Goal: Information Seeking & Learning: Learn about a topic

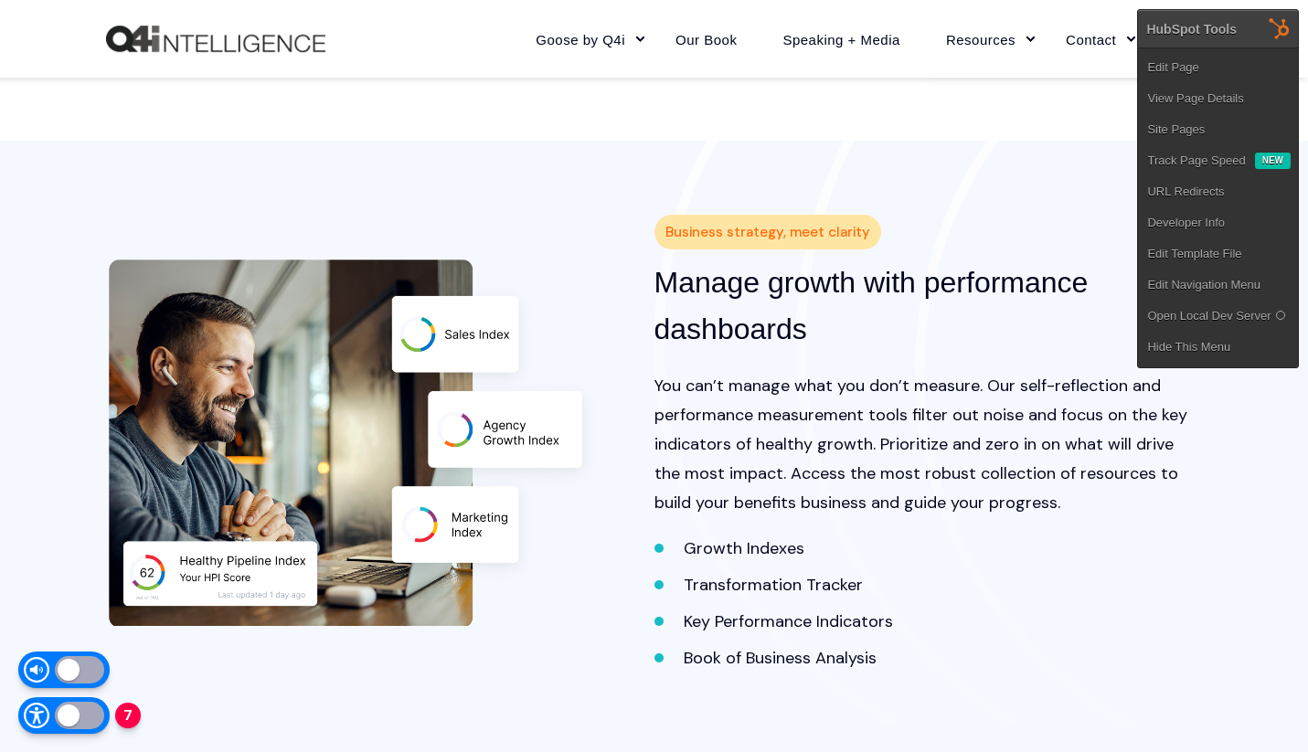
scroll to position [2081, 0]
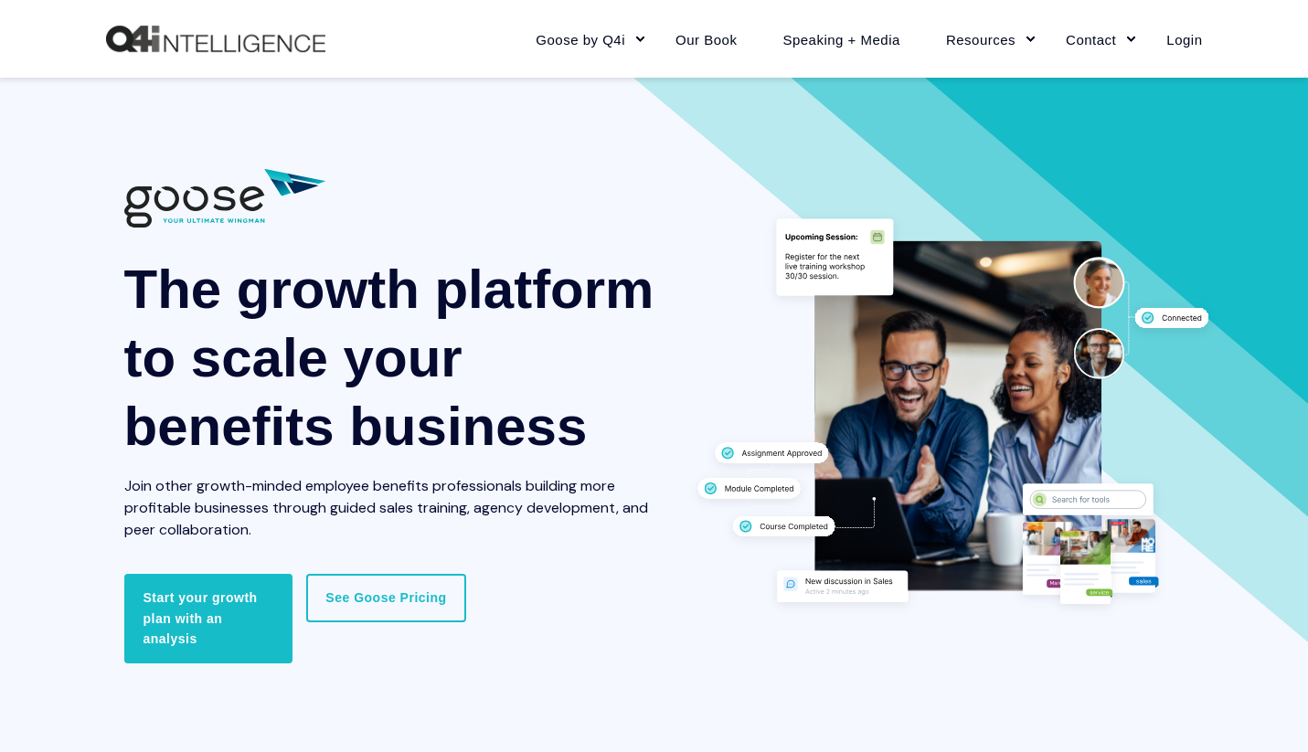
scroll to position [2121, 0]
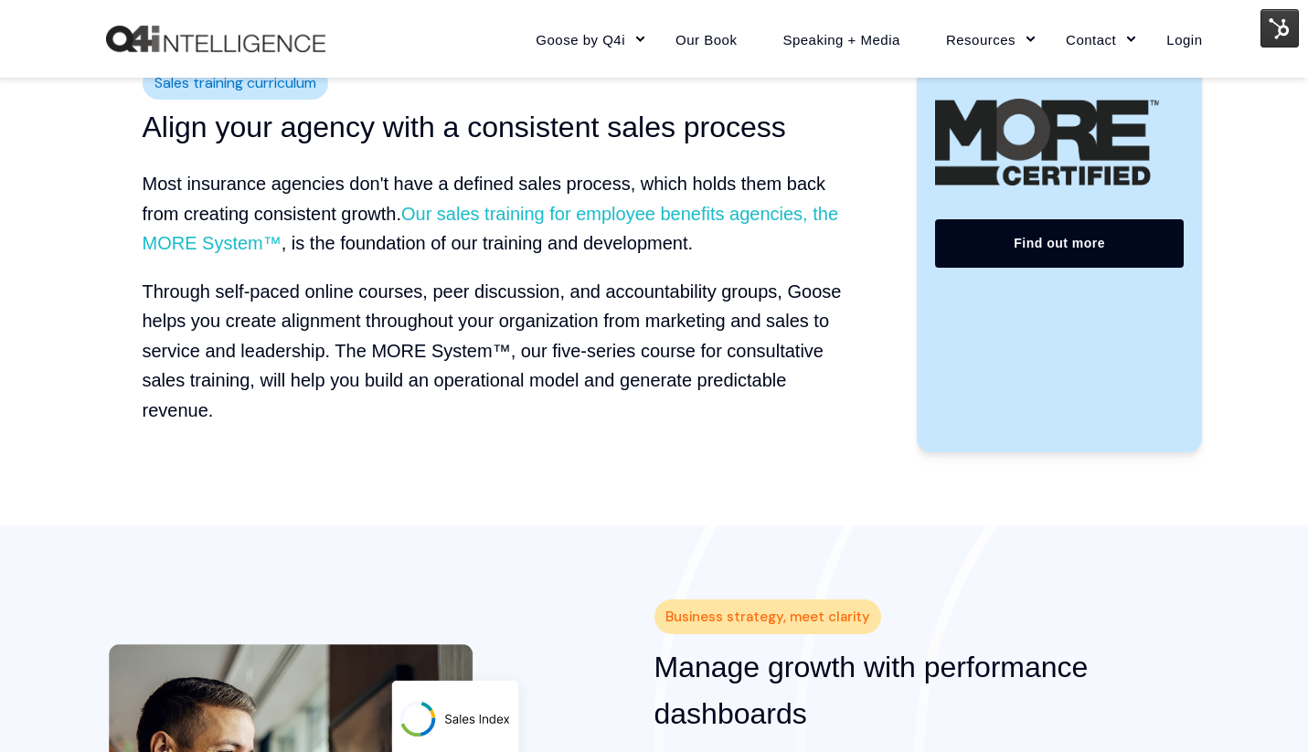
click at [510, 415] on p "Through self-paced online courses, peer discussion, and accountability groups, …" at bounding box center [502, 351] width 719 height 149
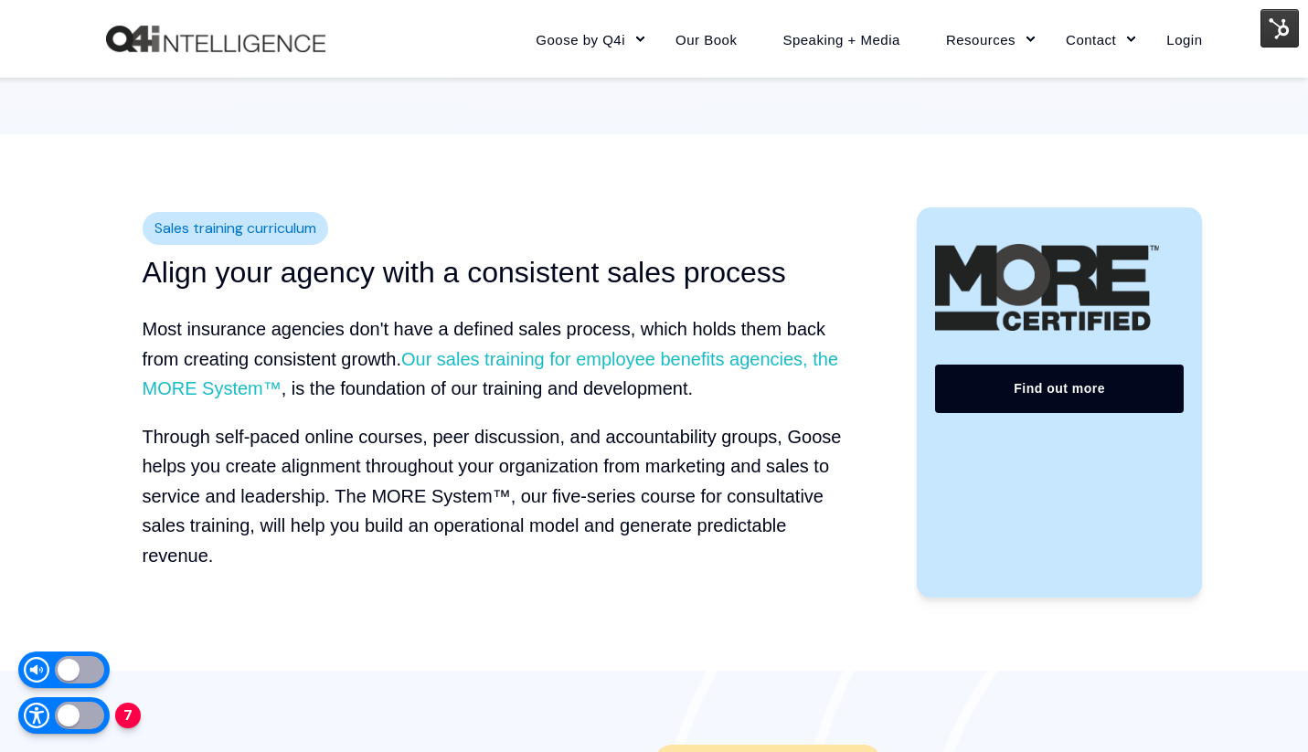
scroll to position [2010, 0]
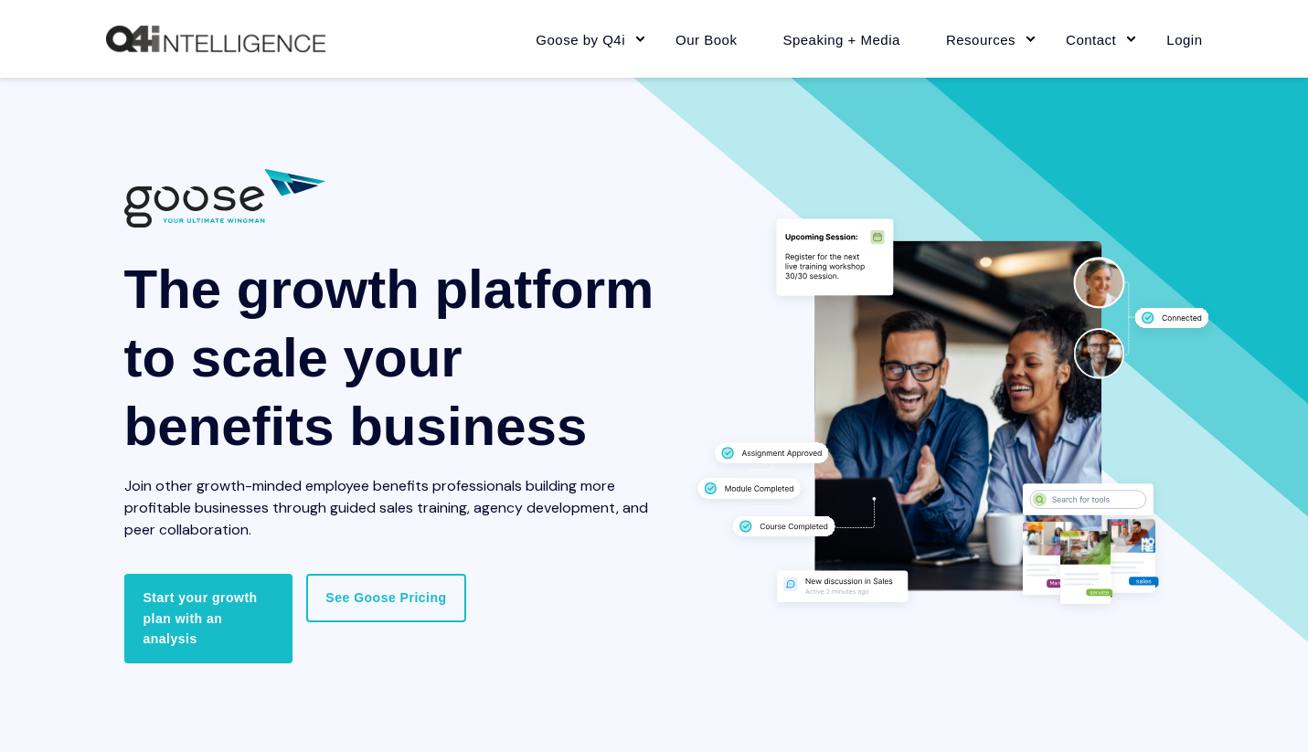
scroll to position [2010, 0]
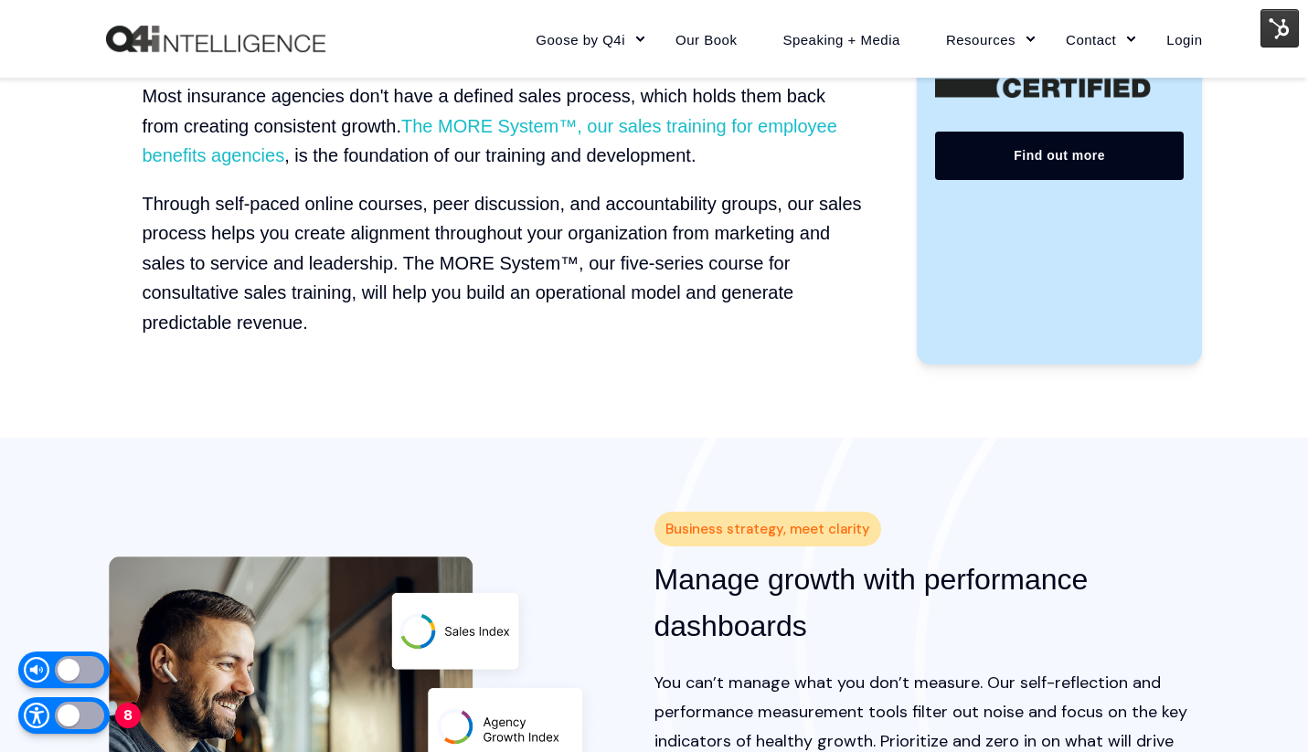
scroll to position [2209, 0]
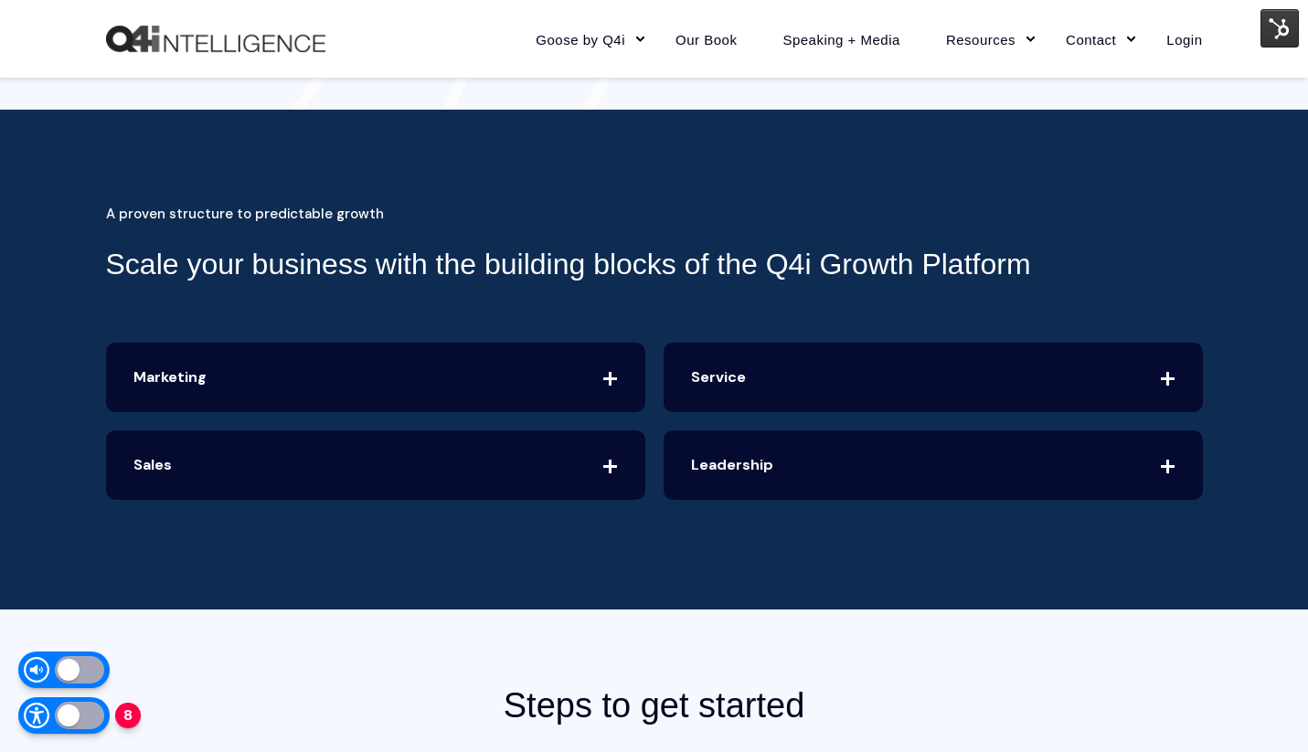
scroll to position [3829, 0]
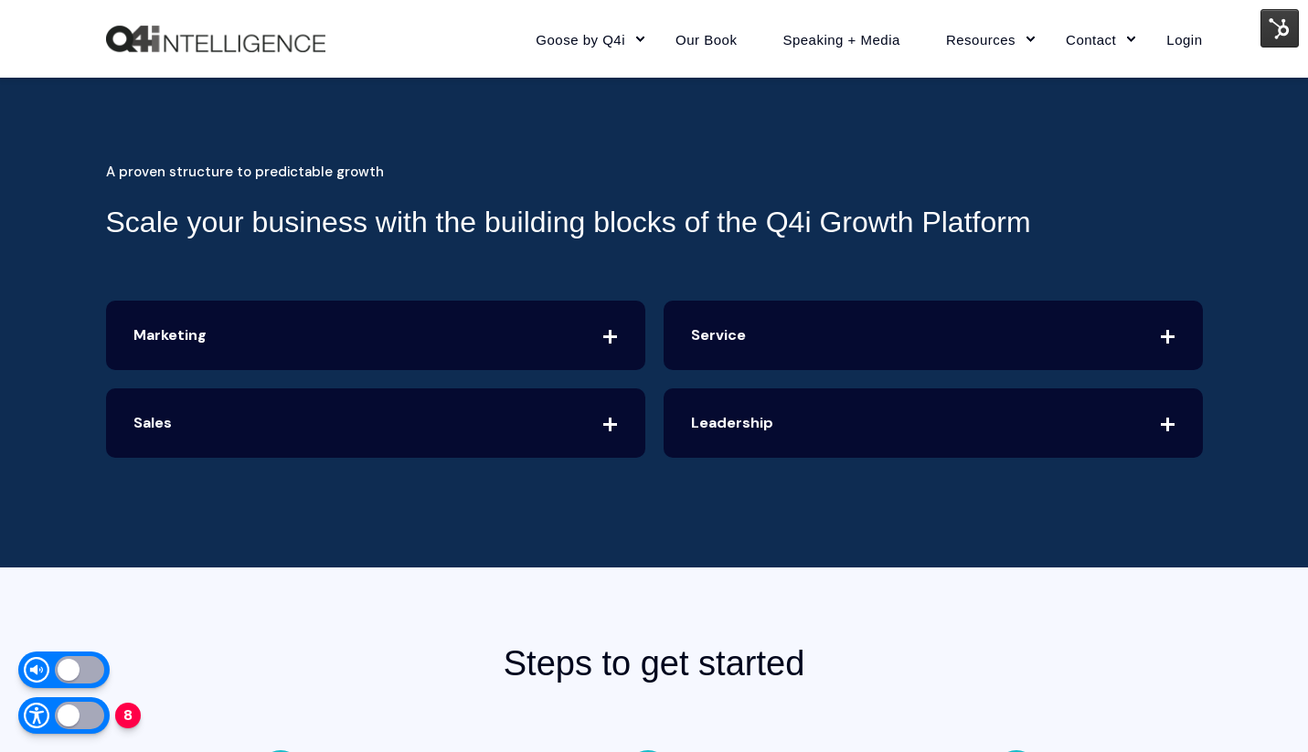
click at [405, 340] on span "Marketing" at bounding box center [375, 335] width 539 height 69
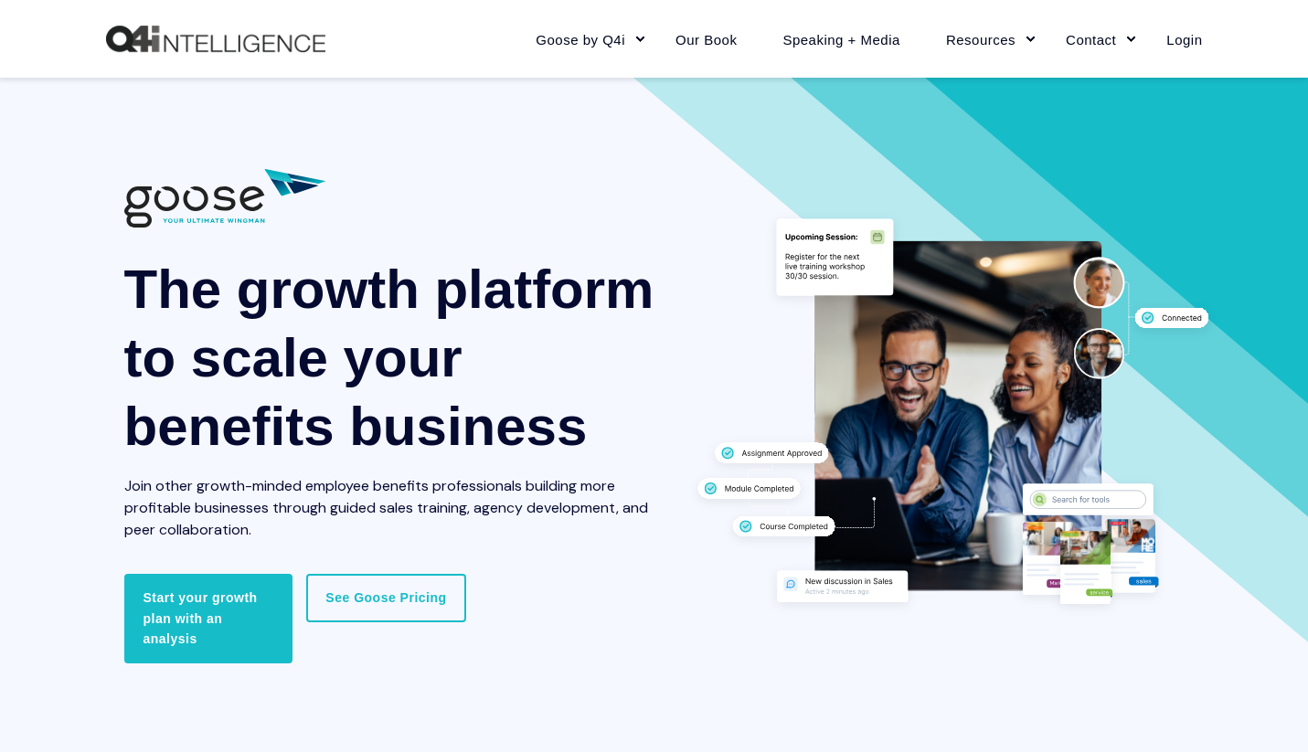
scroll to position [3829, 0]
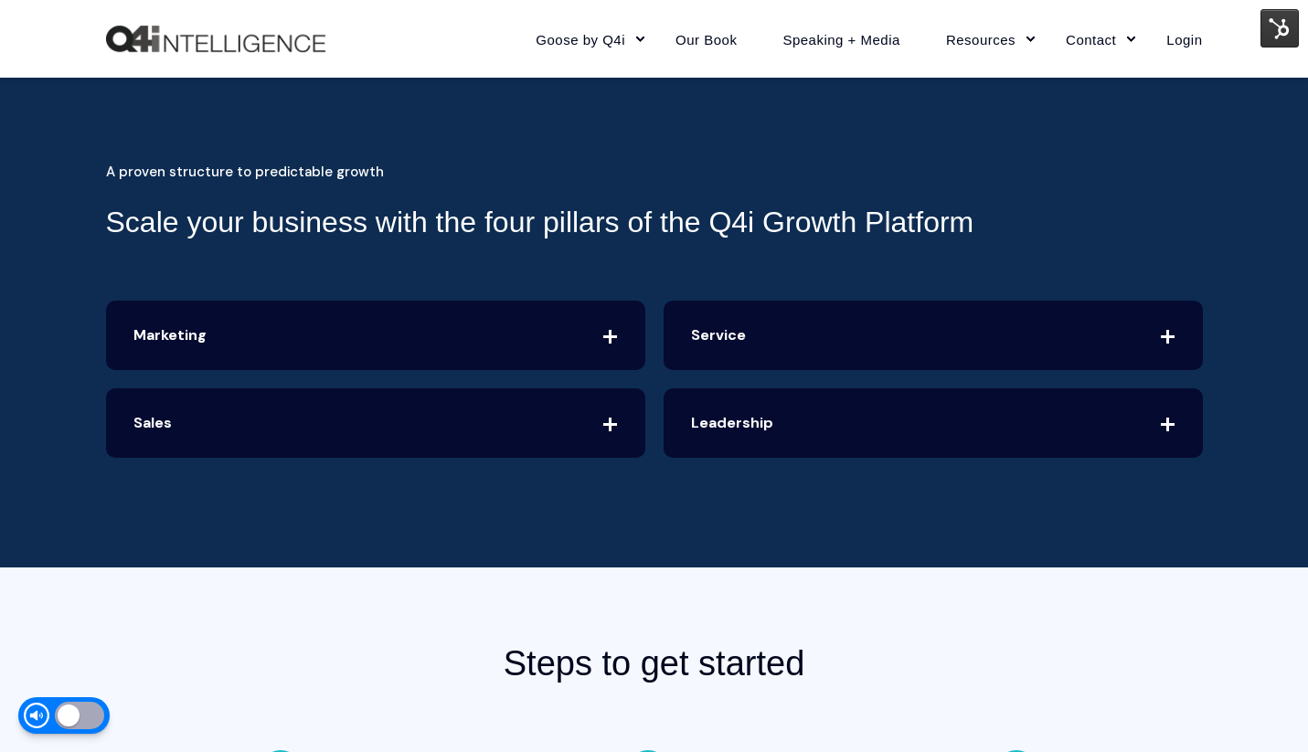
click at [452, 334] on span "Marketing" at bounding box center [375, 335] width 539 height 69
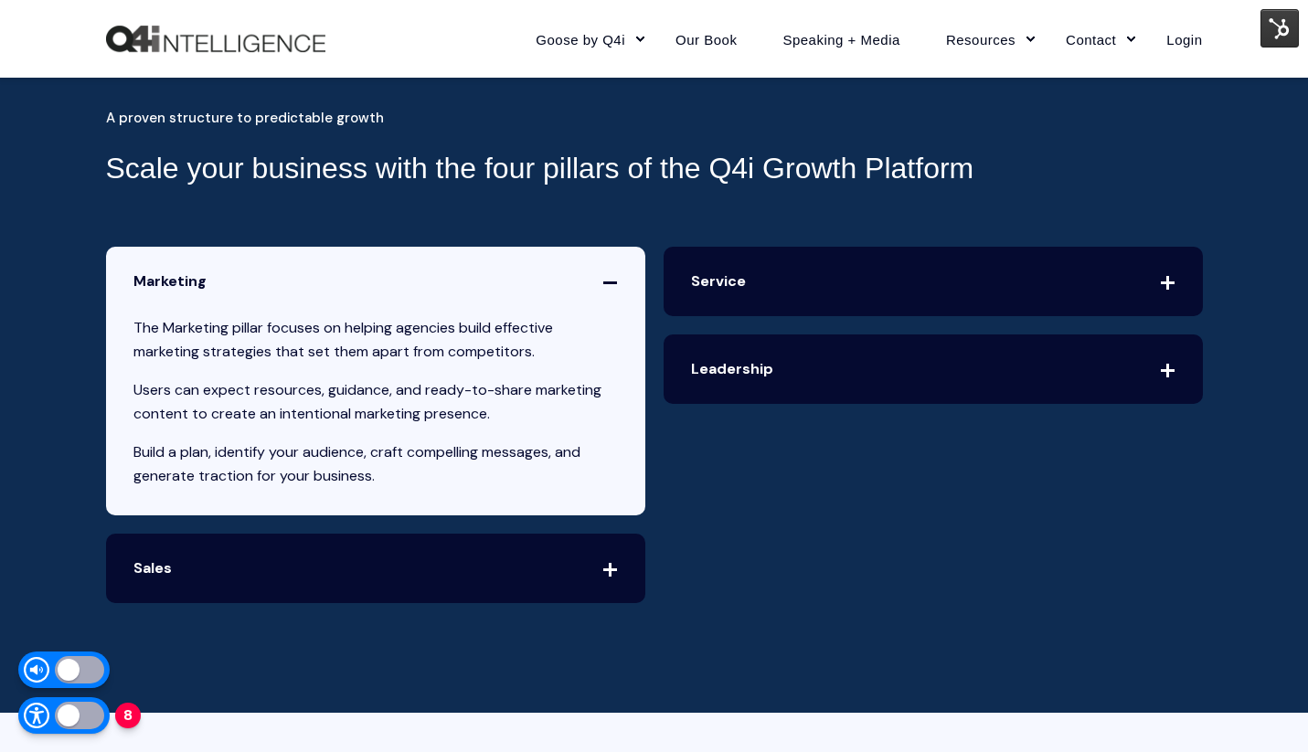
scroll to position [3890, 0]
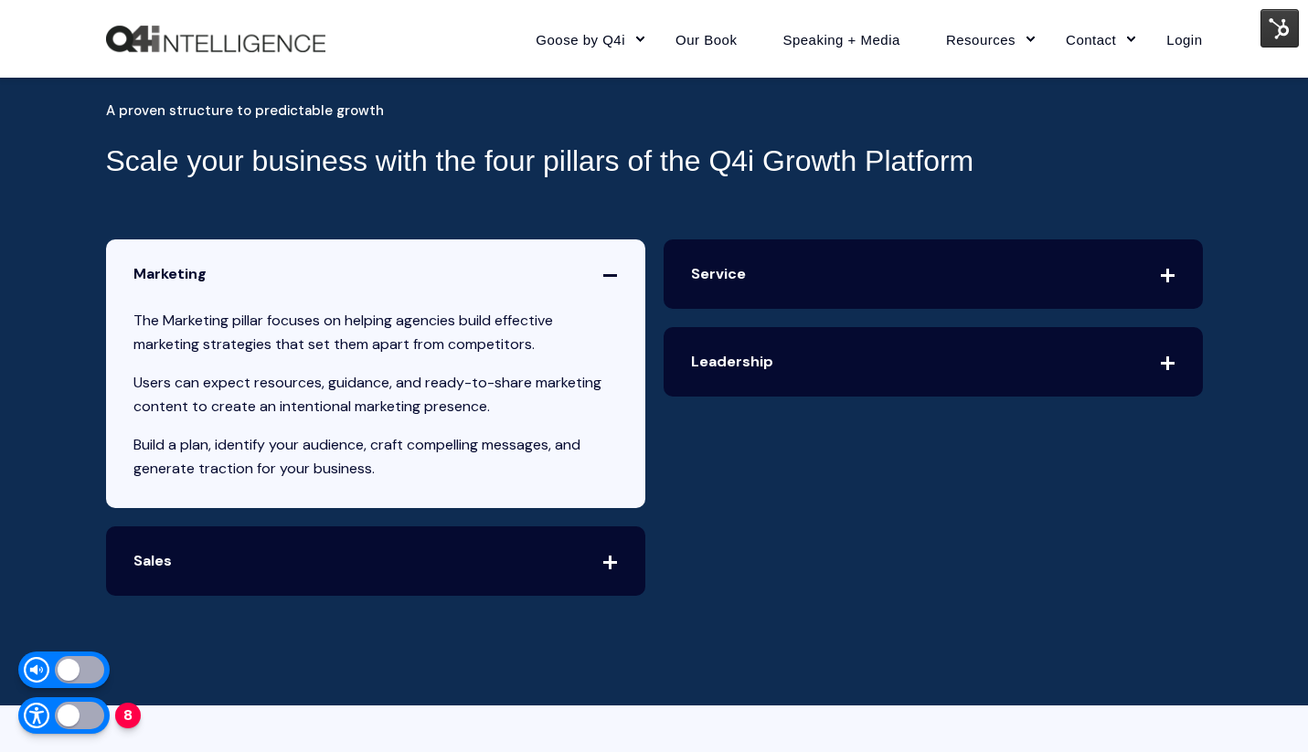
click at [620, 559] on span "Sales" at bounding box center [375, 561] width 539 height 69
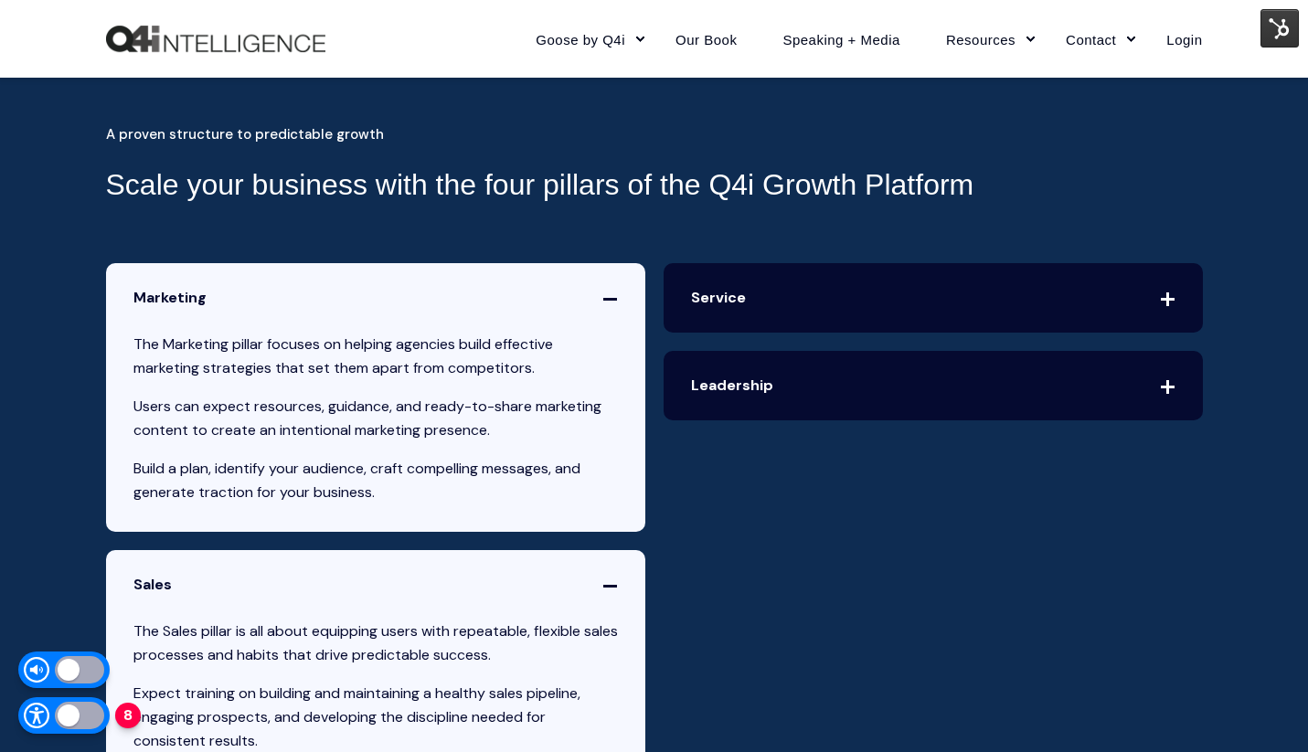
scroll to position [3852, 0]
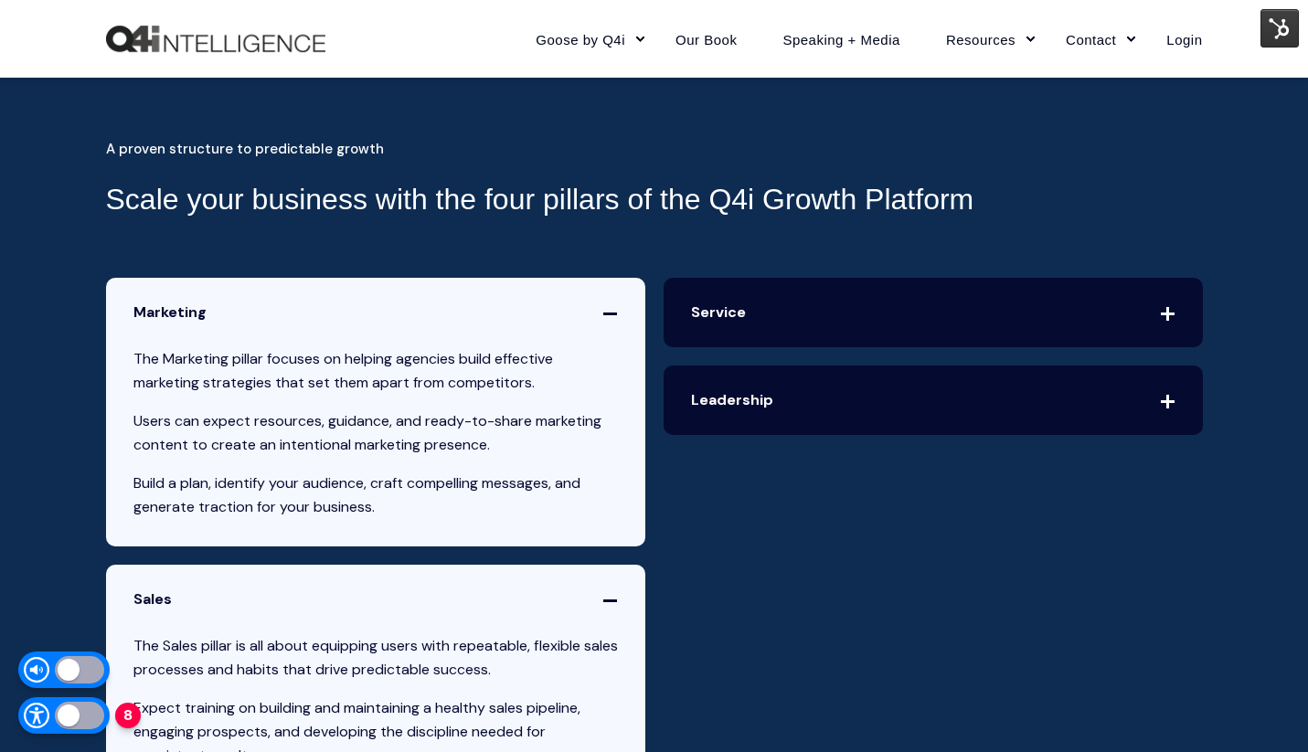
click at [1038, 299] on span "Service" at bounding box center [933, 312] width 539 height 69
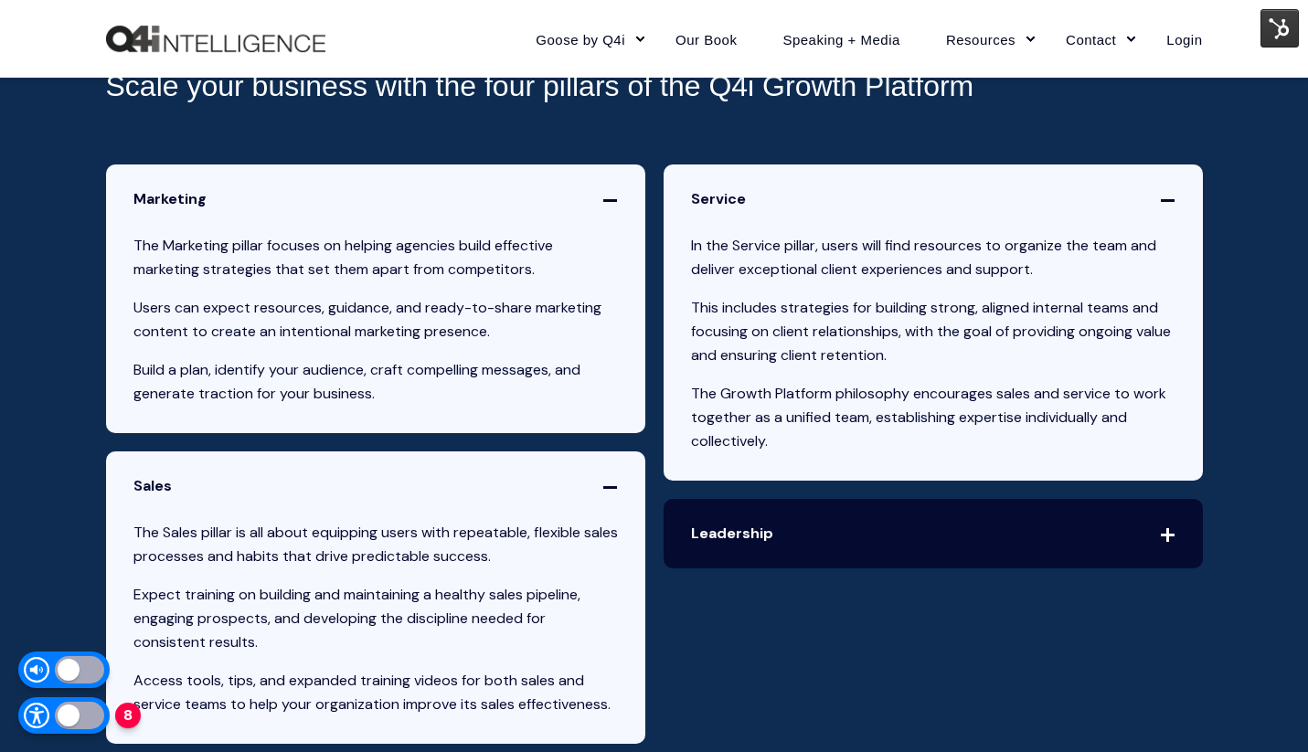
scroll to position [4010, 0]
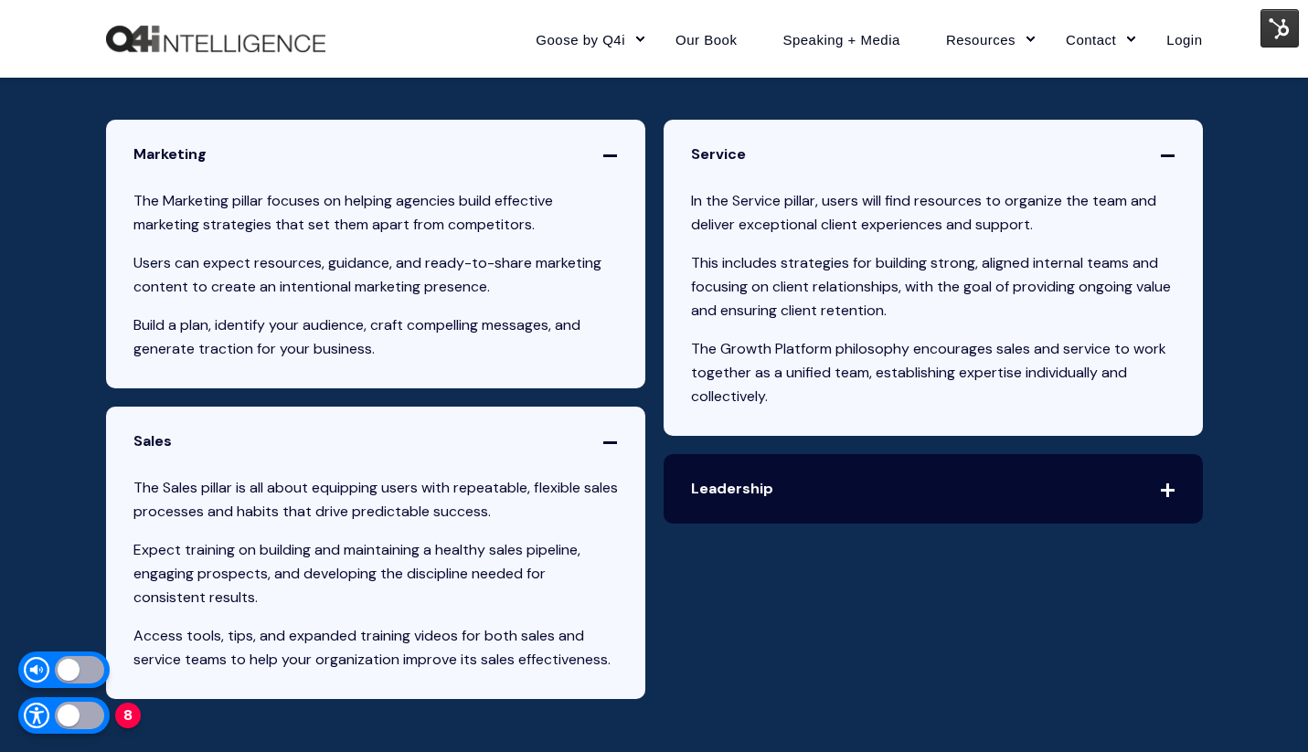
click at [994, 478] on span "Leadership" at bounding box center [933, 488] width 539 height 69
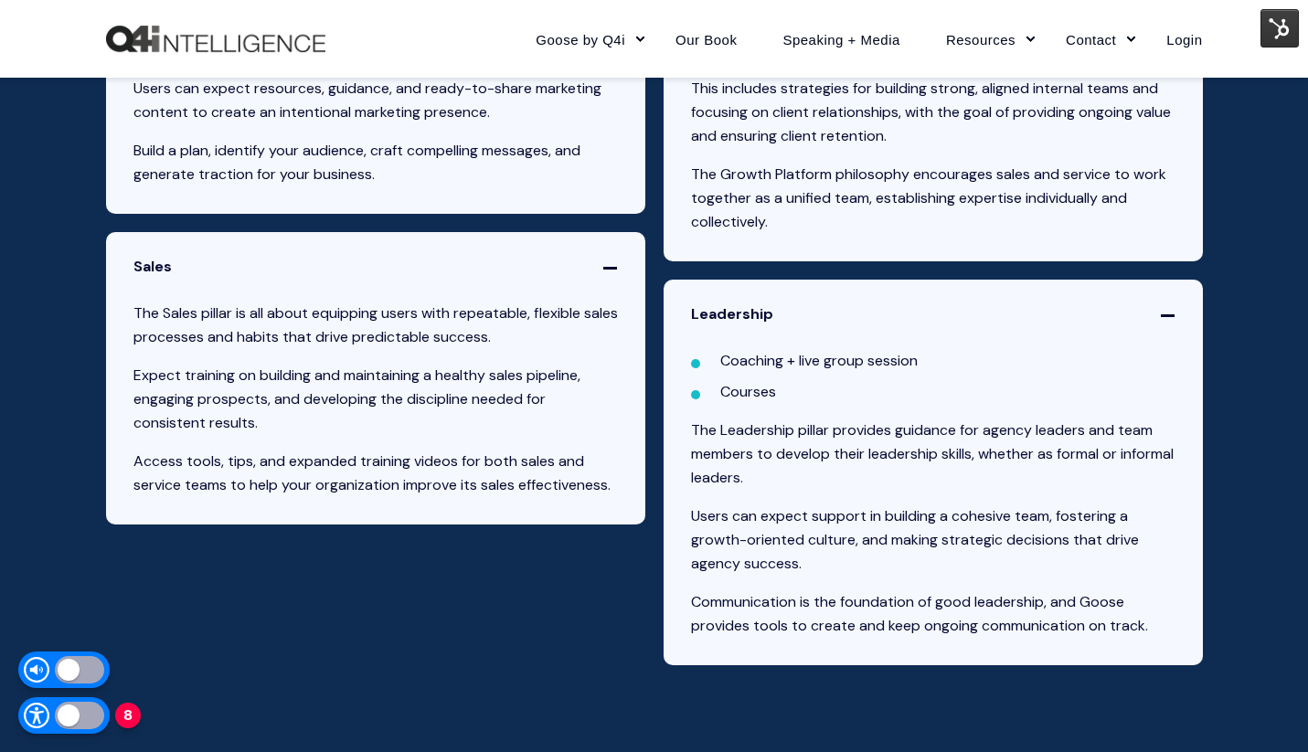
scroll to position [4184, 0]
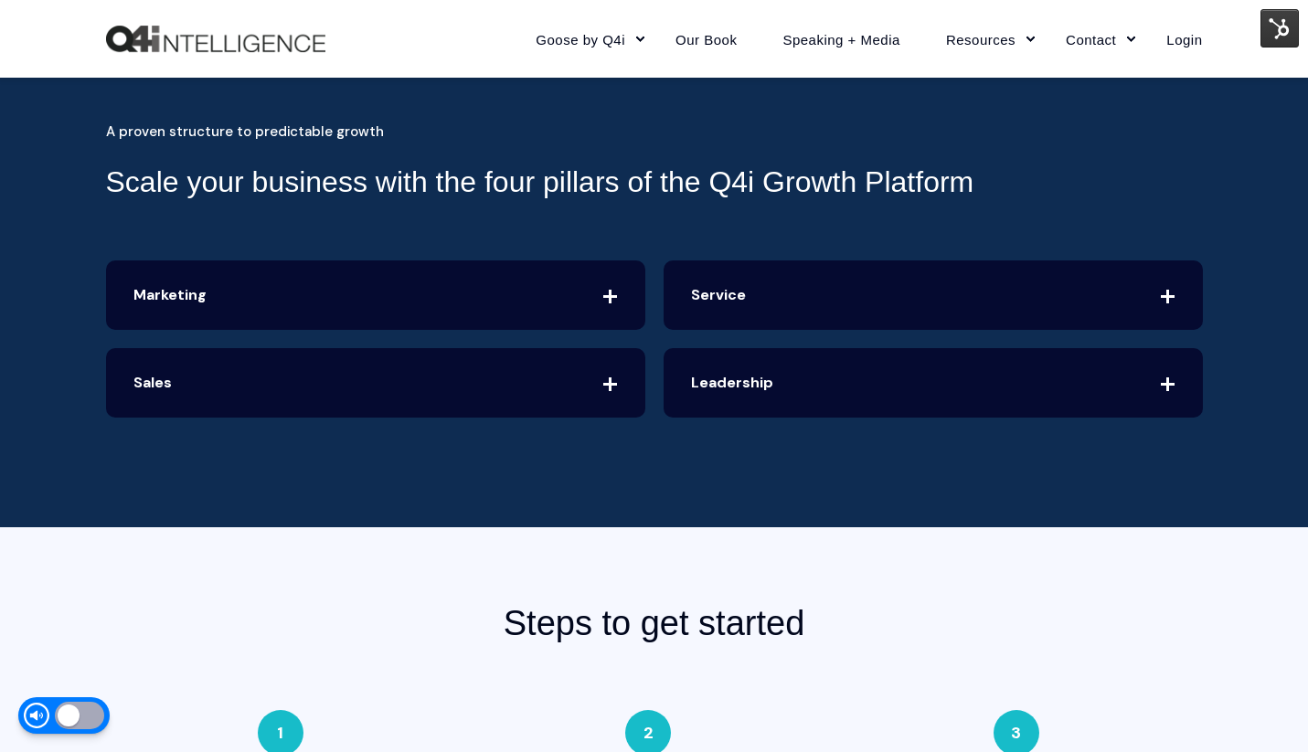
scroll to position [3856, 0]
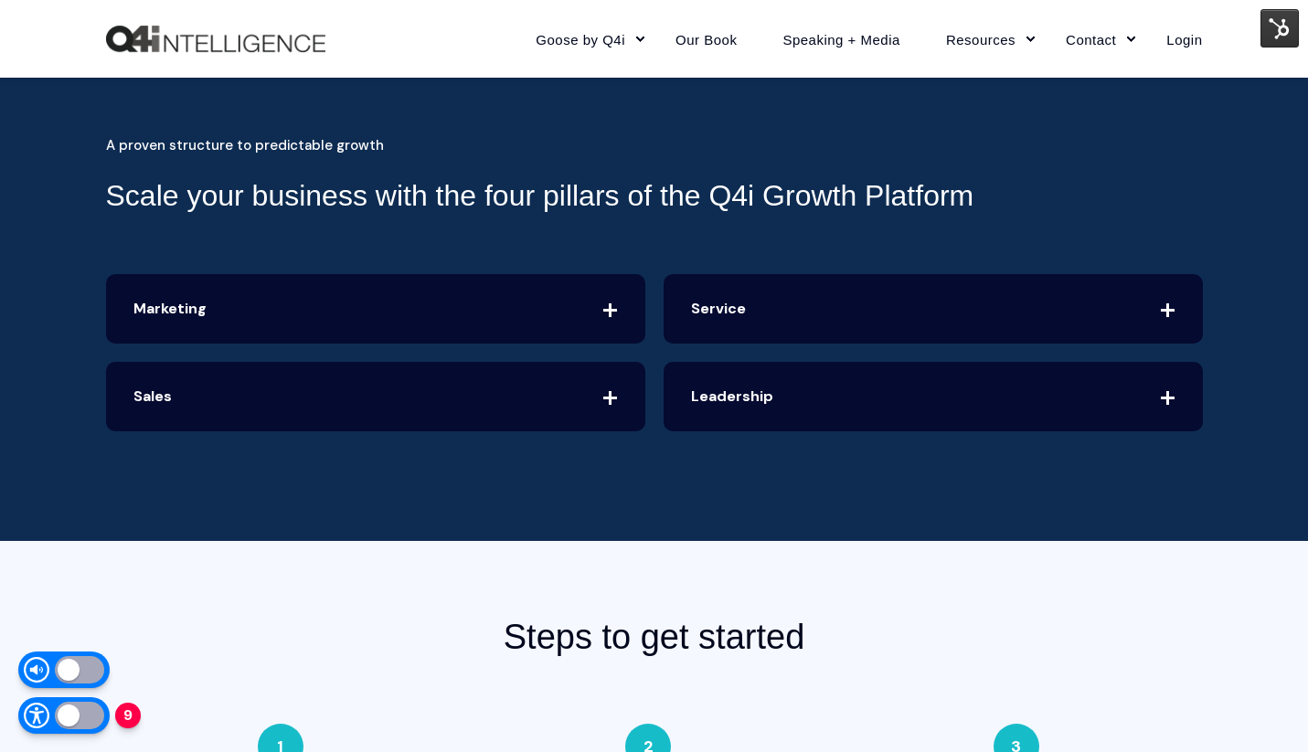
click at [615, 306] on span "Marketing" at bounding box center [375, 308] width 539 height 69
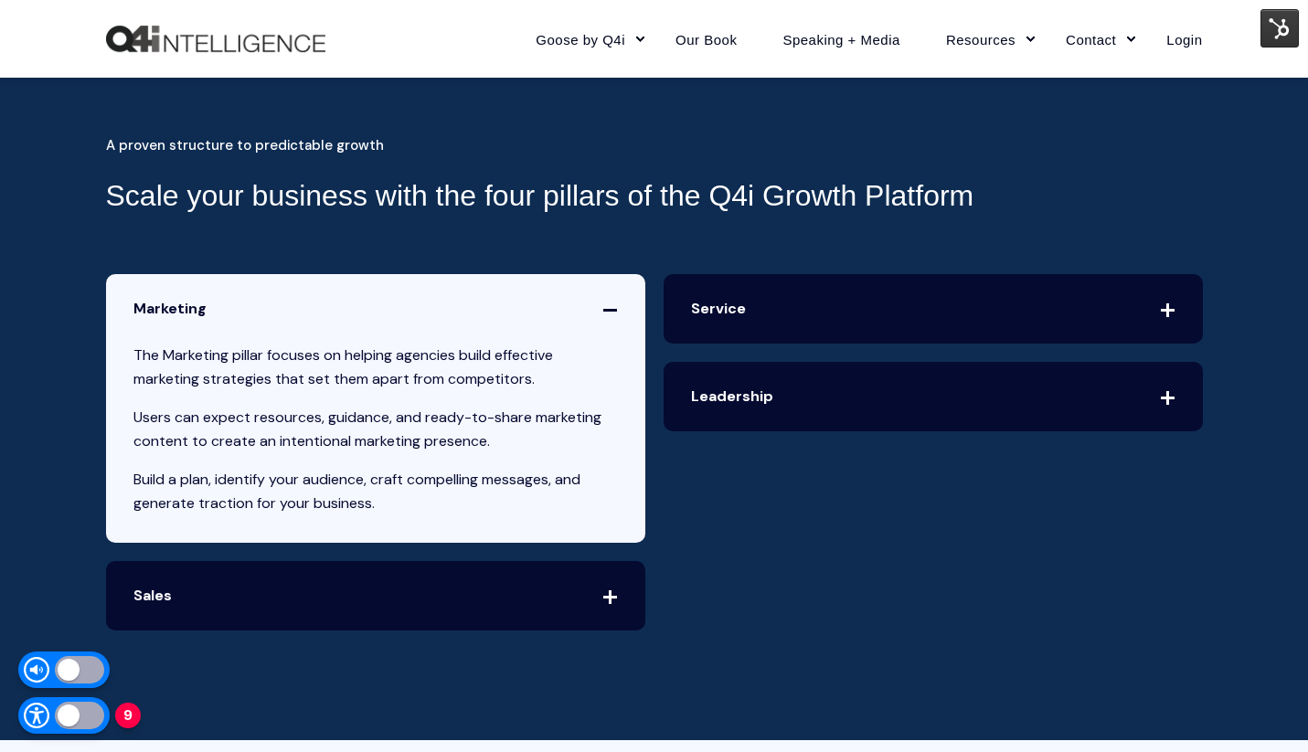
click at [609, 596] on icon at bounding box center [609, 596] width 0 height 0
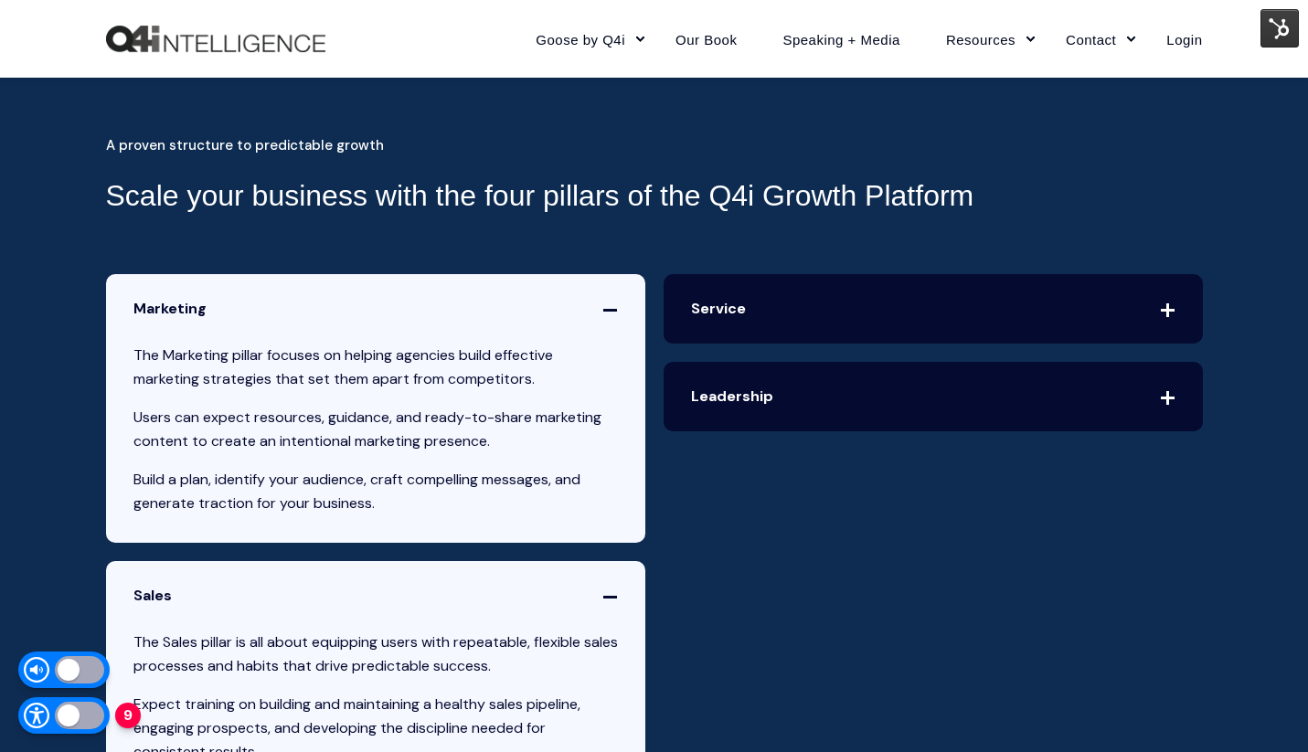
click at [1166, 303] on span "Service" at bounding box center [933, 308] width 539 height 69
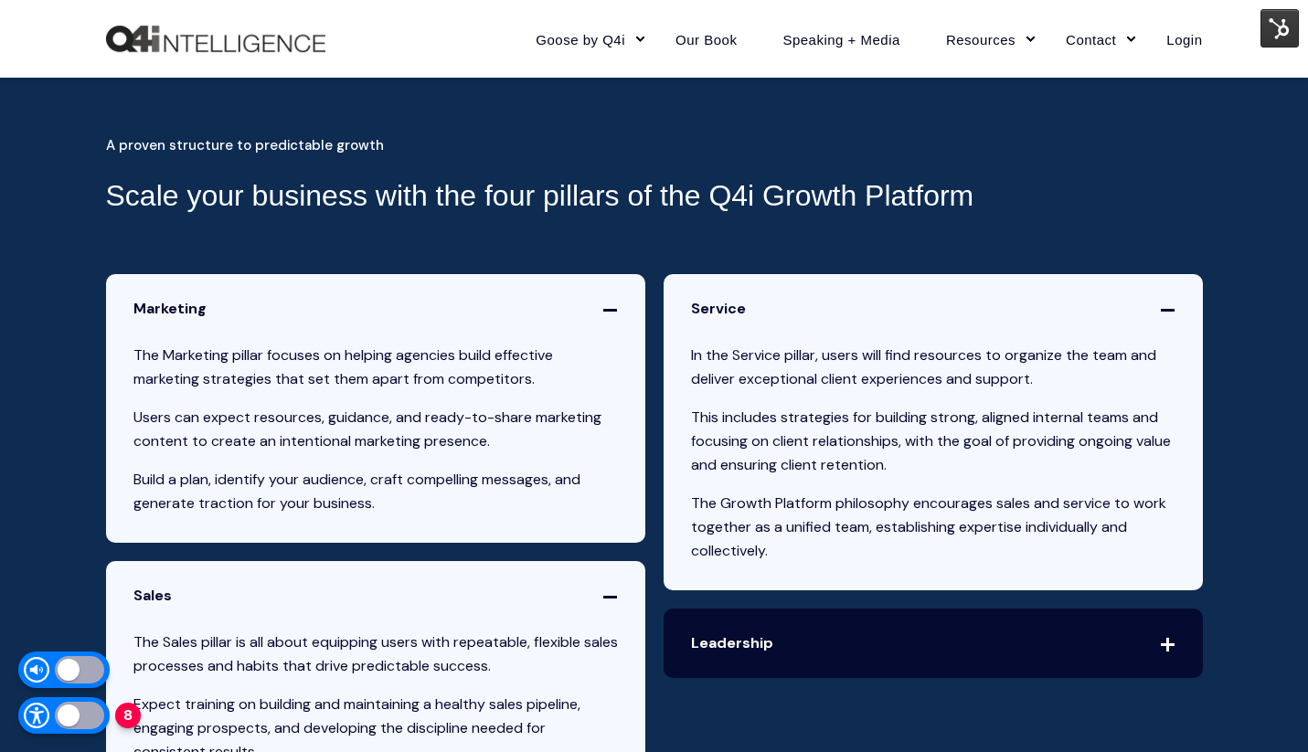
click at [1164, 641] on span "Leadership" at bounding box center [933, 643] width 539 height 69
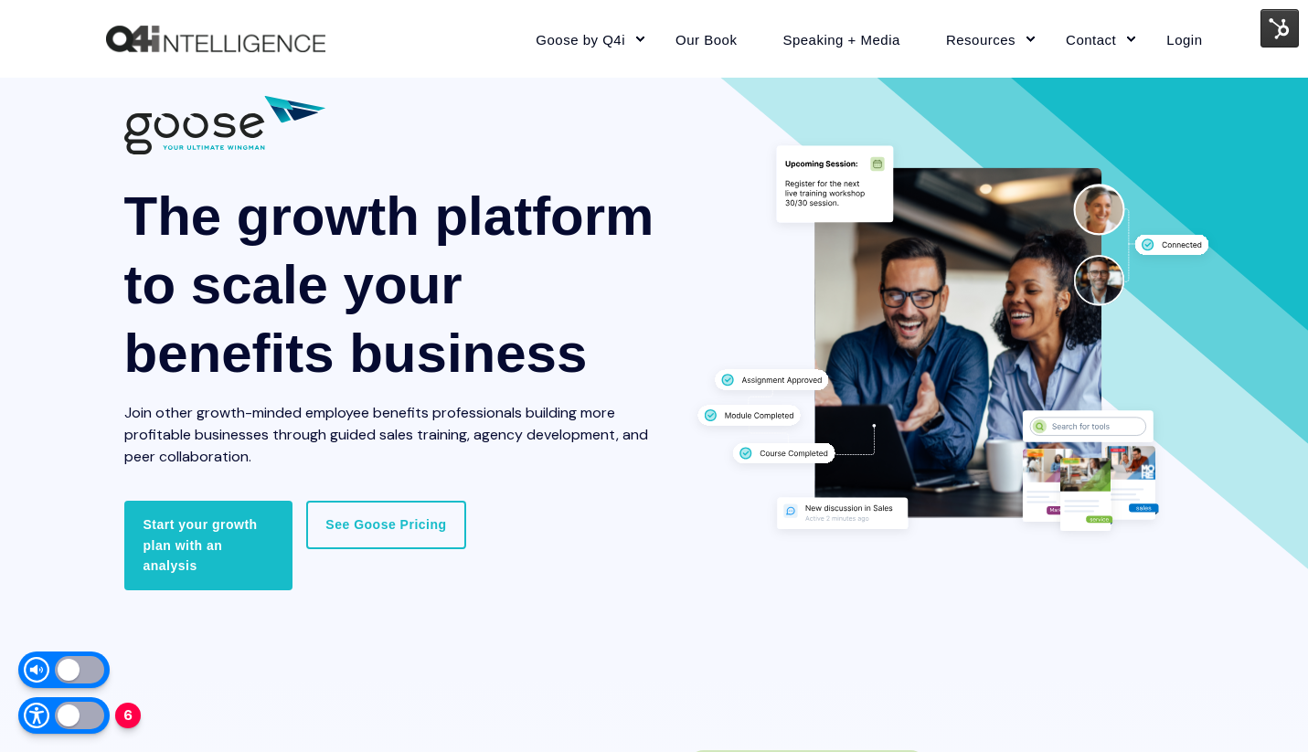
scroll to position [0, 0]
